Goal: Information Seeking & Learning: Learn about a topic

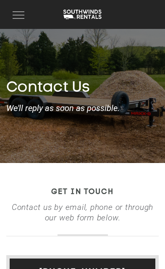
click at [17, 11] on span "button" at bounding box center [19, 11] width 12 height 1
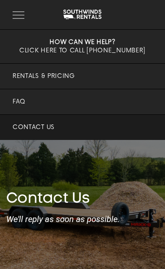
click at [54, 70] on link "Rentals & Pricing" at bounding box center [82, 76] width 165 height 25
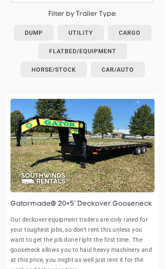
scroll to position [493, 0]
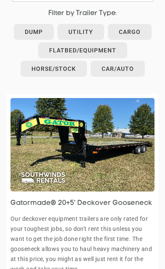
click at [57, 74] on link "Horse/Stock" at bounding box center [54, 69] width 66 height 16
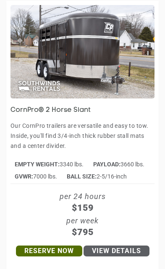
scroll to position [1153, 0]
click at [117, 257] on link "View Details" at bounding box center [116, 251] width 66 height 11
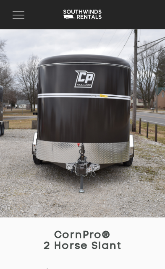
click at [10, 18] on button "Toggle navigation" at bounding box center [18, 15] width 20 height 16
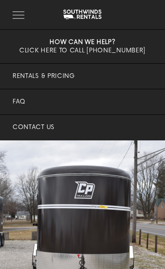
click at [19, 103] on link "FAQ" at bounding box center [82, 101] width 165 height 25
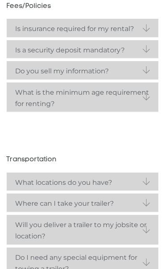
scroll to position [569, 0]
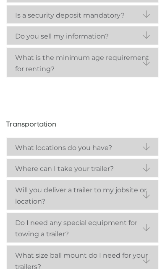
click at [150, 152] on link "What locations do you have?" at bounding box center [82, 147] width 151 height 18
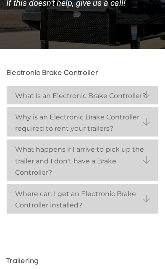
scroll to position [109, 0]
